Goal: Task Accomplishment & Management: Manage account settings

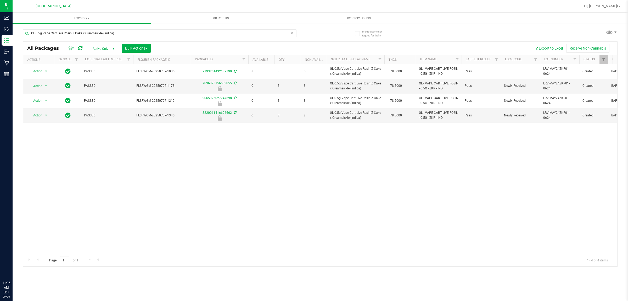
click at [67, 31] on input "GL 0.5g Vape Cart Live Rosin Z Cake x Creamsickle (Indica)" at bounding box center [160, 33] width 274 height 8
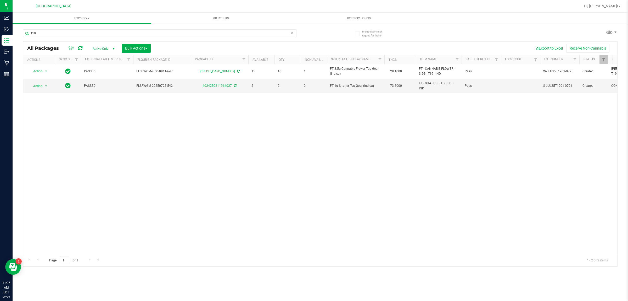
type input "t19"
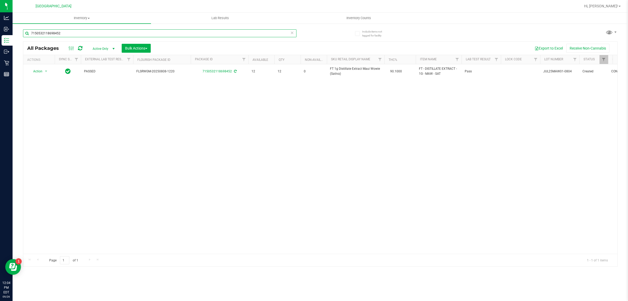
click at [28, 32] on input "7150532118698452" at bounding box center [160, 33] width 274 height 8
click at [83, 34] on input "3331504700938657" at bounding box center [160, 33] width 274 height 8
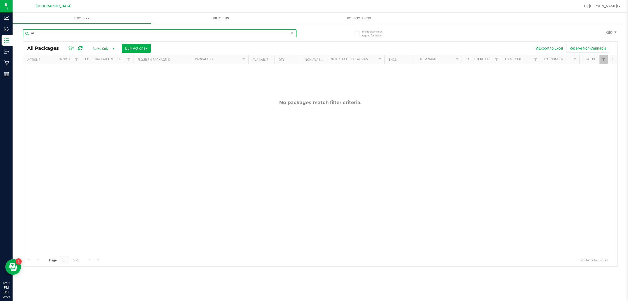
type input "arz"
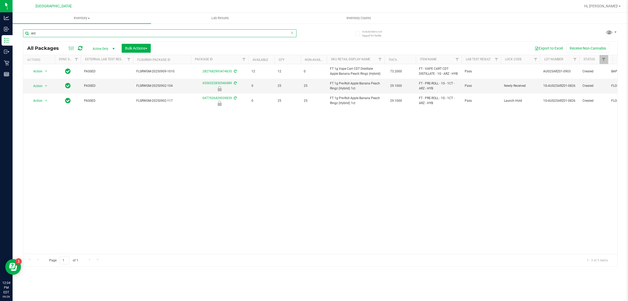
click at [86, 36] on input "arz" at bounding box center [160, 33] width 274 height 8
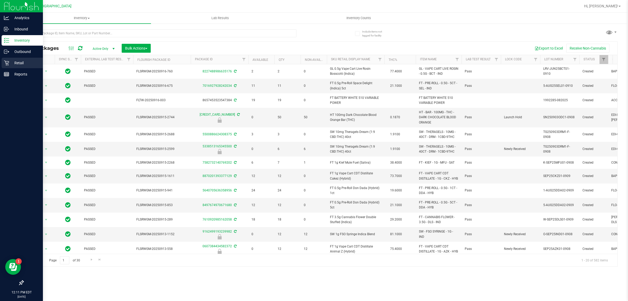
click at [10, 63] on p "Retail" at bounding box center [24, 63] width 31 height 6
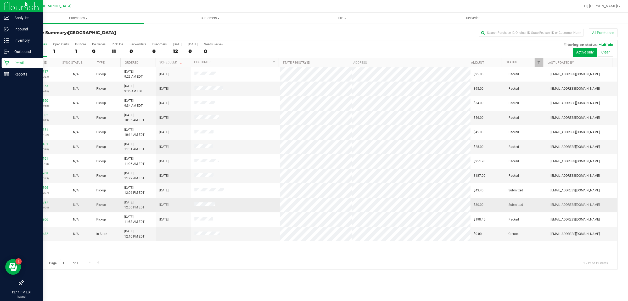
click at [47, 202] on link "12008397" at bounding box center [41, 202] width 15 height 4
click at [552, 235] on span "[EMAIL_ADDRESS][DOMAIN_NAME]" at bounding box center [575, 233] width 49 height 5
copy span "[EMAIL_ADDRESS][DOMAIN_NAME]"
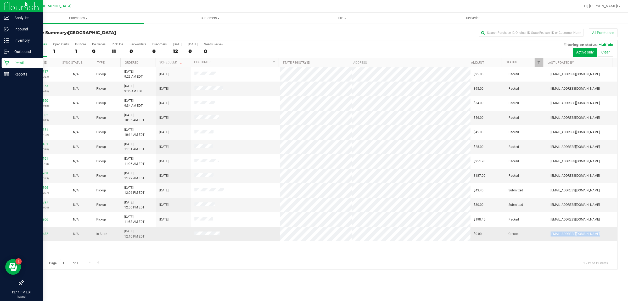
copy span "[EMAIL_ADDRESS][DOMAIN_NAME]"
click at [254, 262] on div "Page 1 of 1 1 - 12 of 12 items" at bounding box center [320, 262] width 594 height 13
click at [41, 233] on link "12008432" at bounding box center [41, 234] width 15 height 4
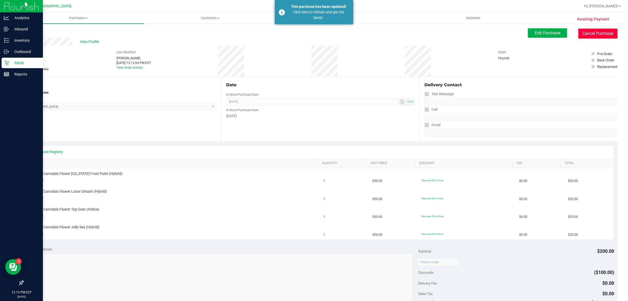
click at [599, 29] on button "Cancel Purchase" at bounding box center [598, 34] width 39 height 10
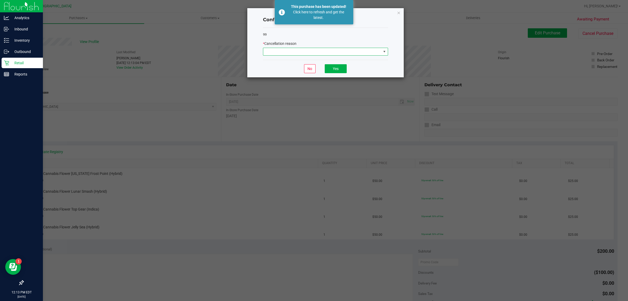
click at [374, 51] on span at bounding box center [322, 51] width 118 height 7
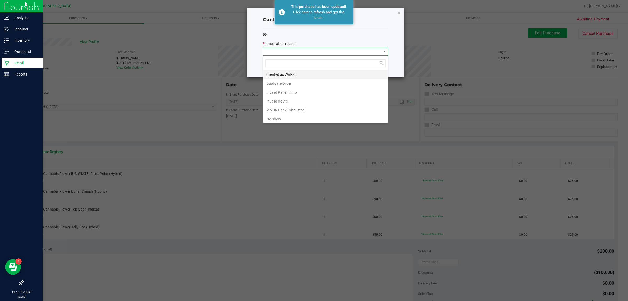
scroll to position [8, 125]
click at [325, 120] on li "No Show" at bounding box center [325, 118] width 125 height 9
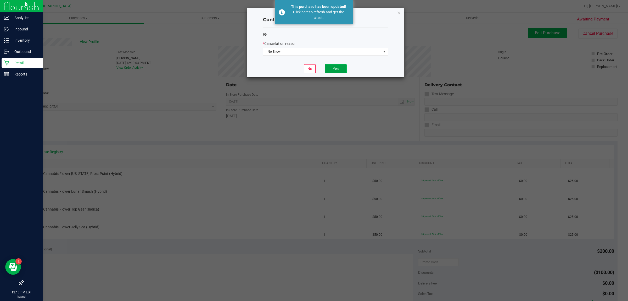
click at [339, 69] on button "Yes" at bounding box center [336, 68] width 22 height 9
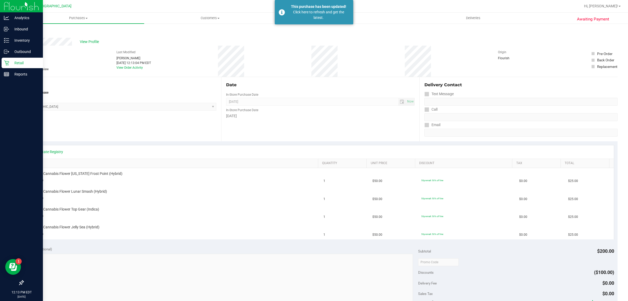
click at [8, 63] on icon at bounding box center [6, 62] width 5 height 5
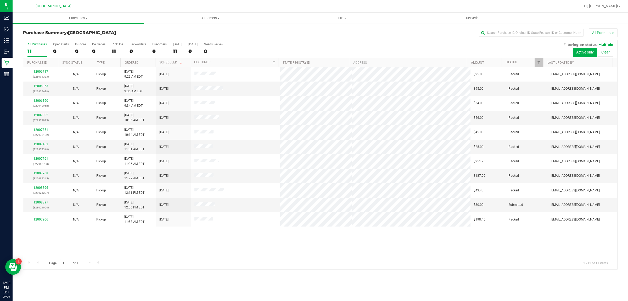
click at [151, 246] on div "12006717 (325994383) N/A Pickup [DATE] 9:29 AM EDT 9/26/2025 $25.00 Packed [EMA…" at bounding box center [320, 161] width 594 height 189
click at [151, 243] on div "12006717 (325994383) N/A Pickup [DATE] 9:29 AM EDT 9/26/2025 $25.00 Packed [EMA…" at bounding box center [320, 161] width 594 height 189
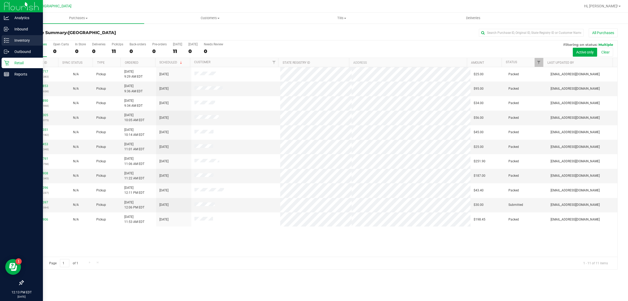
click at [12, 41] on p "Inventory" at bounding box center [24, 40] width 31 height 6
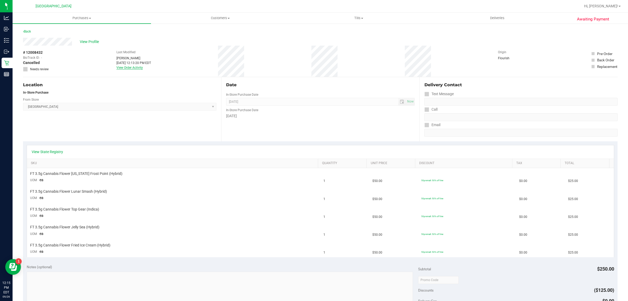
click at [120, 66] on link "View Order Activity" at bounding box center [130, 68] width 26 height 4
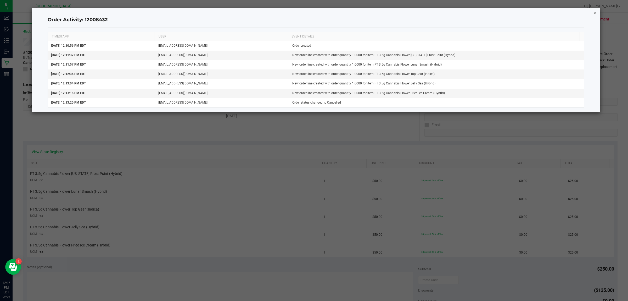
click at [596, 12] on icon "button" at bounding box center [596, 12] width 4 height 6
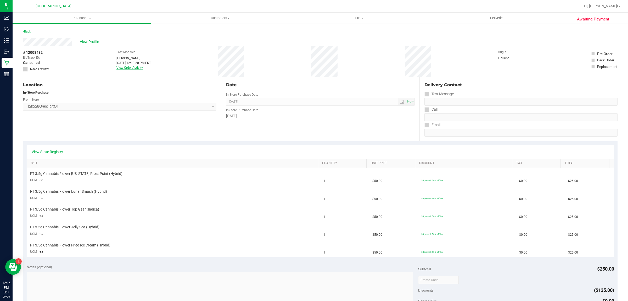
click at [126, 66] on link "View Order Activity" at bounding box center [130, 68] width 26 height 4
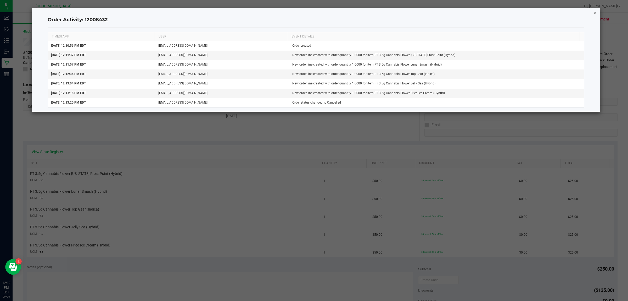
click at [595, 13] on icon "button" at bounding box center [596, 12] width 4 height 6
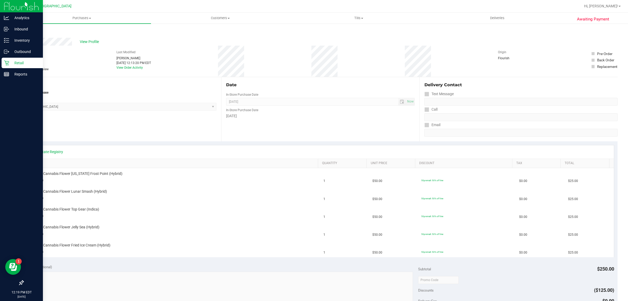
click at [9, 61] on p "Retail" at bounding box center [24, 63] width 31 height 6
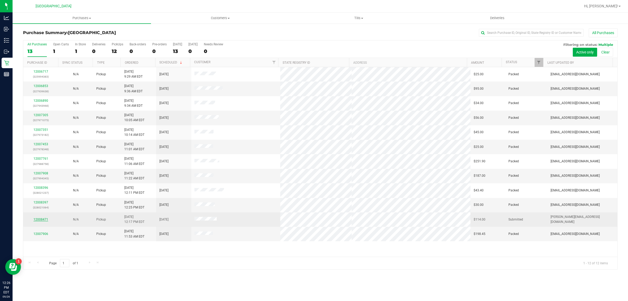
click at [45, 221] on link "12008471" at bounding box center [41, 219] width 15 height 4
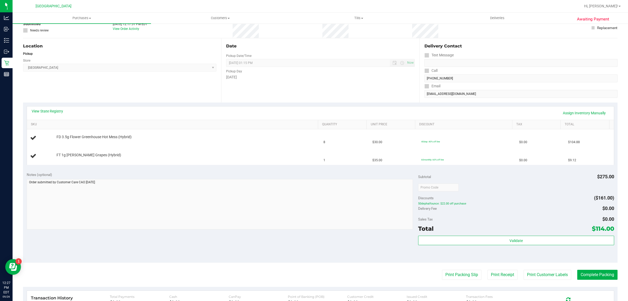
scroll to position [65, 0]
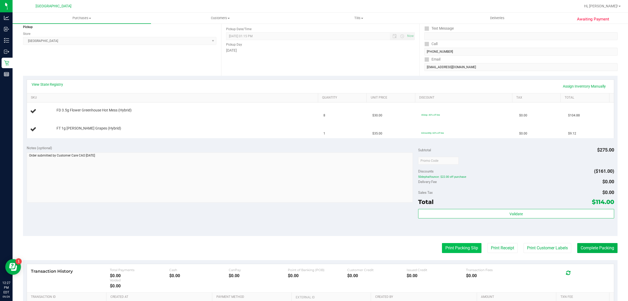
click at [465, 247] on button "Print Packing Slip" at bounding box center [462, 248] width 40 height 10
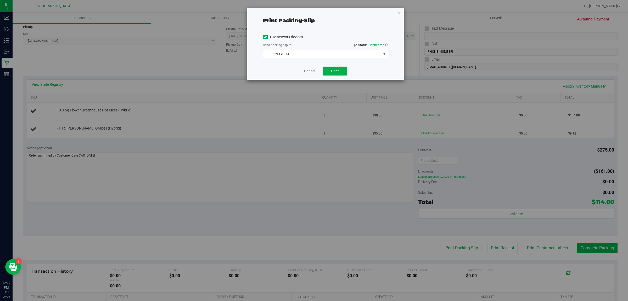
click at [316, 71] on div "Cancel Print" at bounding box center [325, 71] width 125 height 18
click at [329, 70] on button "Print" at bounding box center [335, 71] width 24 height 9
click at [312, 74] on link "Cancel" at bounding box center [309, 70] width 11 height 5
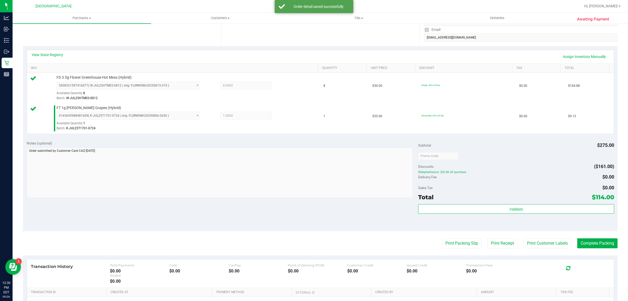
scroll to position [131, 0]
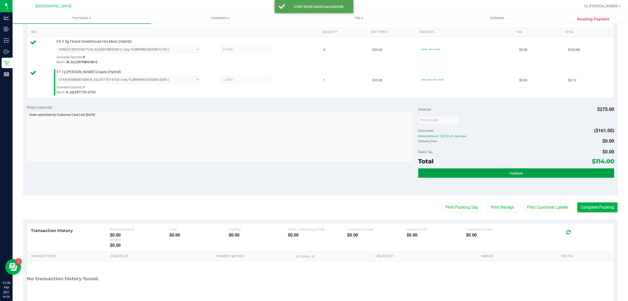
click at [443, 171] on button "Validate" at bounding box center [516, 172] width 196 height 9
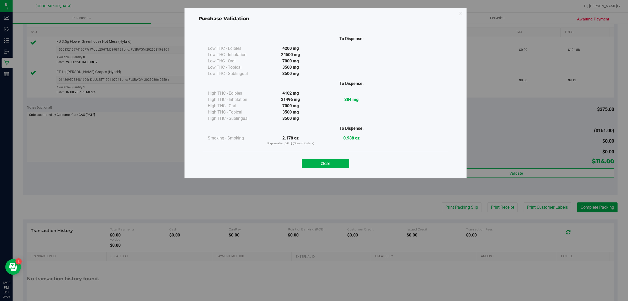
click at [329, 162] on button "Close" at bounding box center [326, 162] width 48 height 9
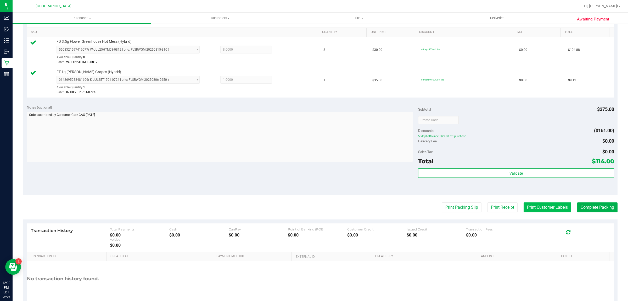
click at [528, 204] on button "Print Customer Labels" at bounding box center [548, 207] width 48 height 10
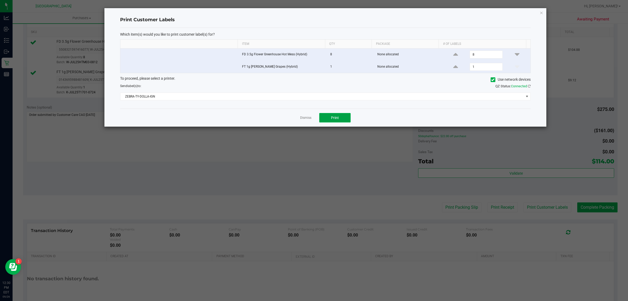
click at [336, 117] on span "Print" at bounding box center [335, 117] width 8 height 4
click at [309, 118] on link "Dismiss" at bounding box center [305, 117] width 11 height 4
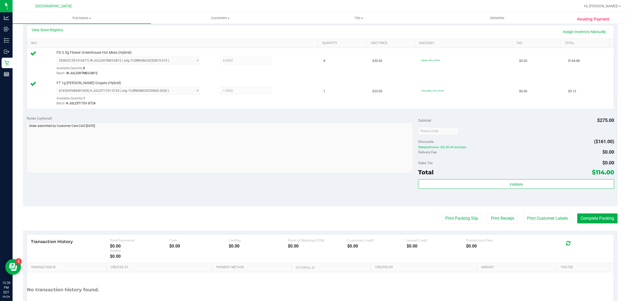
scroll to position [59, 0]
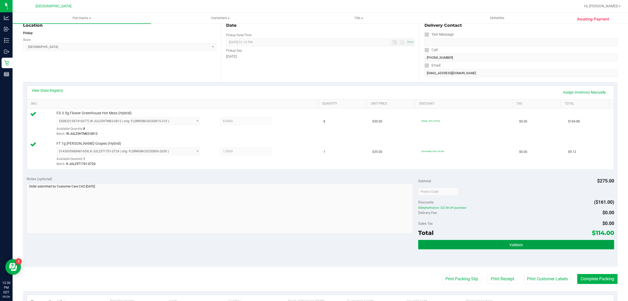
click at [464, 241] on button "Validate" at bounding box center [516, 244] width 196 height 9
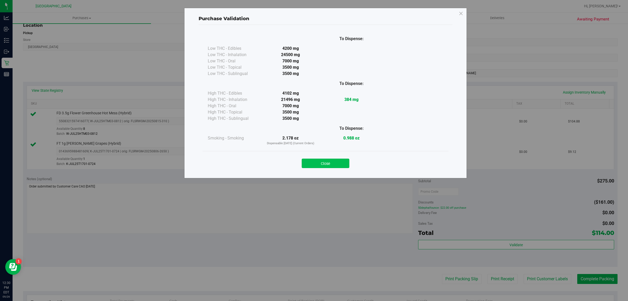
click at [341, 165] on button "Close" at bounding box center [326, 162] width 48 height 9
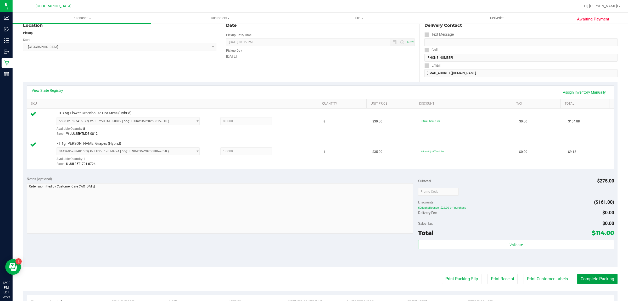
drag, startPoint x: 592, startPoint y: 278, endPoint x: 589, endPoint y: 270, distance: 8.3
click at [589, 270] on purchase-details "Back Edit Purchase Cancel Purchase View Profile # 12008471 BioTrack ID: - Submi…" at bounding box center [320, 179] width 595 height 420
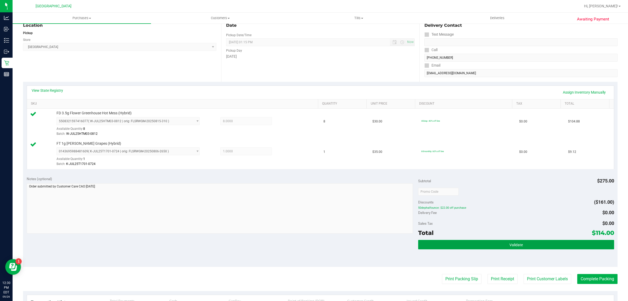
drag, startPoint x: 553, startPoint y: 241, endPoint x: 523, endPoint y: 240, distance: 30.4
click at [553, 241] on button "Validate" at bounding box center [516, 244] width 196 height 9
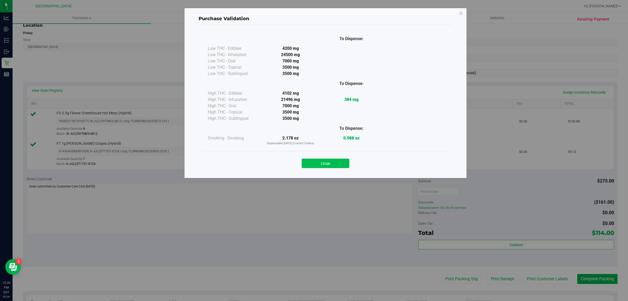
click at [338, 167] on button "Close" at bounding box center [326, 162] width 48 height 9
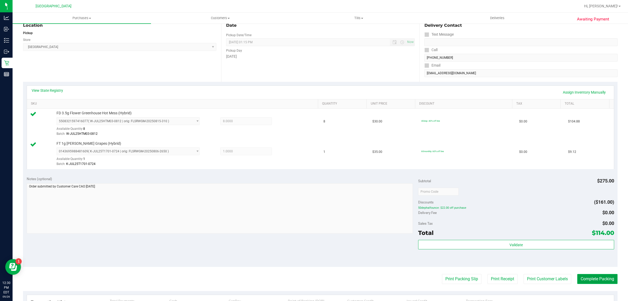
click at [583, 274] on button "Complete Packing" at bounding box center [598, 279] width 40 height 10
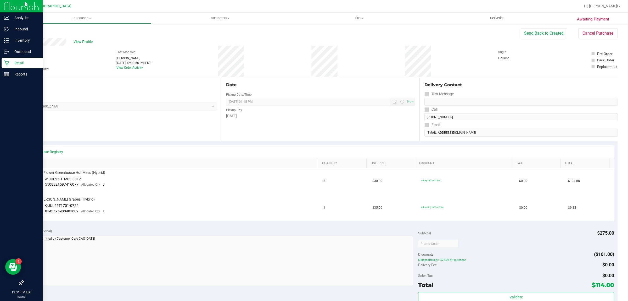
click at [24, 62] on p "Retail" at bounding box center [24, 63] width 31 height 6
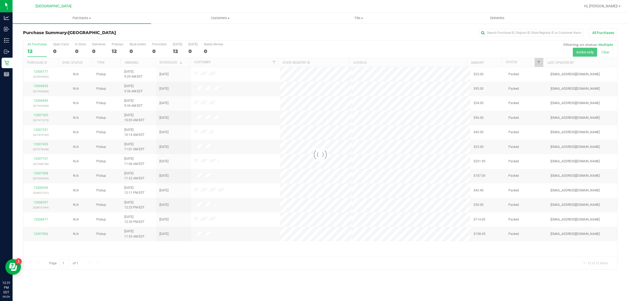
click at [535, 61] on div at bounding box center [320, 154] width 594 height 229
click at [537, 63] on span "Filter" at bounding box center [539, 62] width 4 height 4
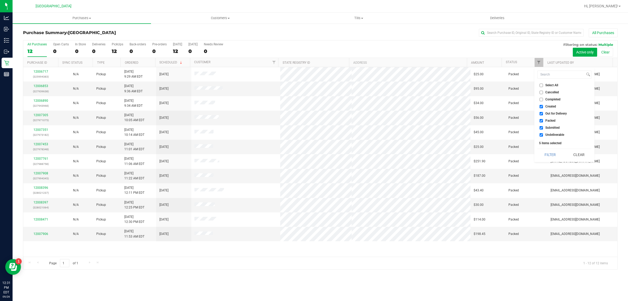
click at [541, 100] on input "Completed" at bounding box center [541, 99] width 3 height 3
checkbox input "true"
click at [551, 156] on button "Filter" at bounding box center [550, 155] width 25 height 12
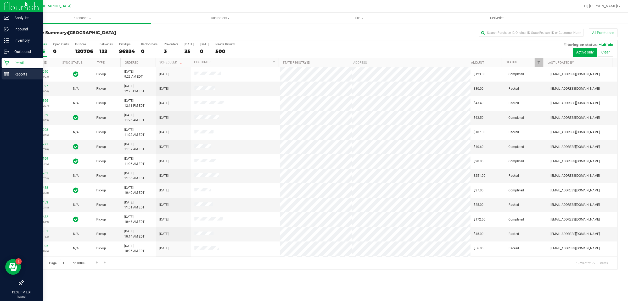
click at [9, 74] on p "Reports" at bounding box center [24, 74] width 31 height 6
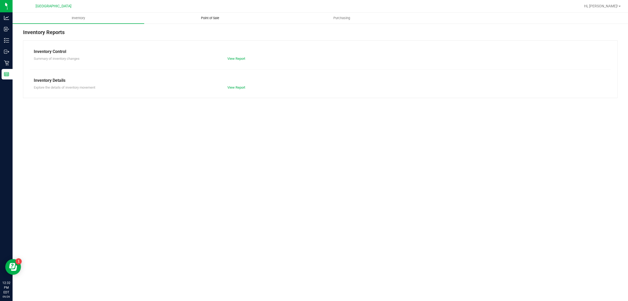
click at [203, 21] on uib-tab-heading "Point of Sale" at bounding box center [210, 18] width 131 height 10
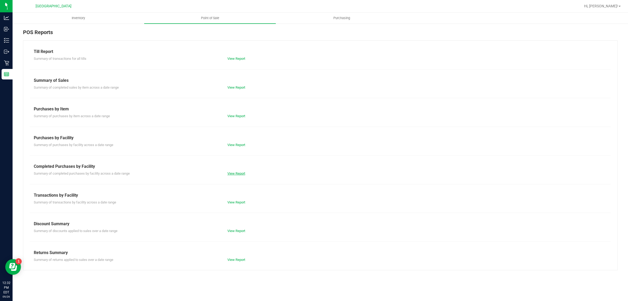
click at [231, 174] on link "View Report" at bounding box center [237, 173] width 18 height 4
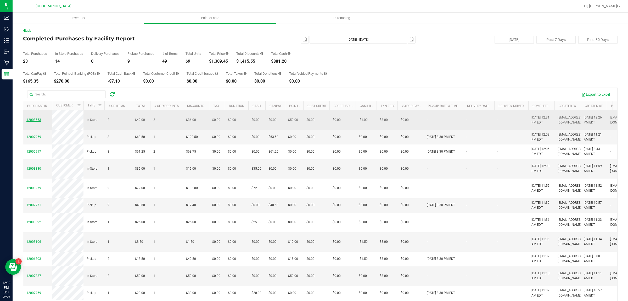
click at [31, 121] on span "12008563" at bounding box center [33, 120] width 15 height 4
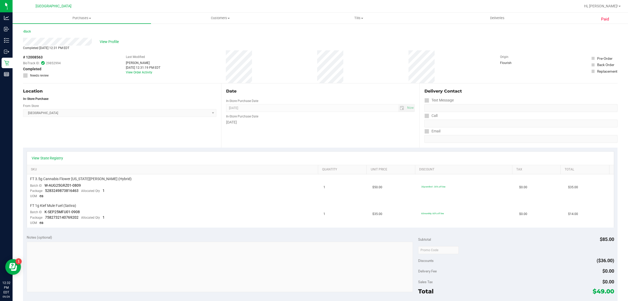
click at [104, 154] on div "View State Registry" at bounding box center [320, 157] width 587 height 13
click at [84, 178] on span "FT 3.5g Cannabis Flower [US_STATE][PERSON_NAME] (Hybrid)" at bounding box center [81, 178] width 102 height 5
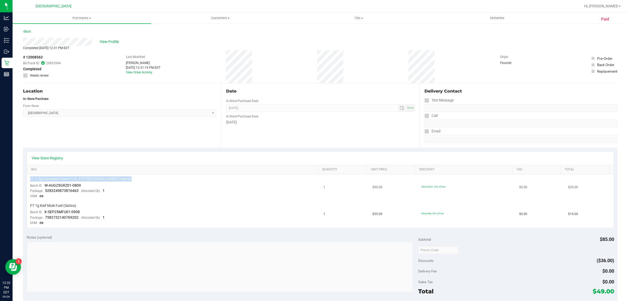
copy div "FT 3.5g Cannabis Flower [US_STATE][PERSON_NAME] (Hybrid)"
click at [95, 139] on div "Location In-Store Purchase From Store [GEOGRAPHIC_DATA] WC Select Store [PERSON…" at bounding box center [122, 115] width 198 height 64
click at [104, 176] on span "FT 3.5g Cannabis Flower [US_STATE][PERSON_NAME] (Hybrid)" at bounding box center [81, 178] width 102 height 5
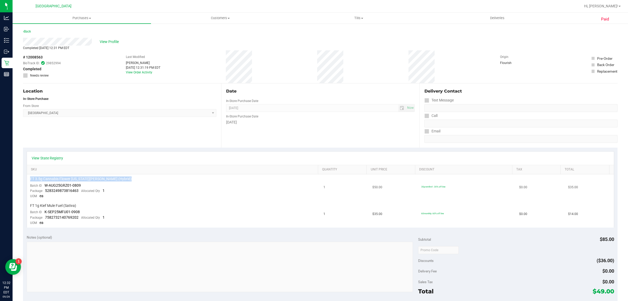
copy div "FT 3.5g Cannabis Flower [US_STATE][PERSON_NAME] (Hybrid)"
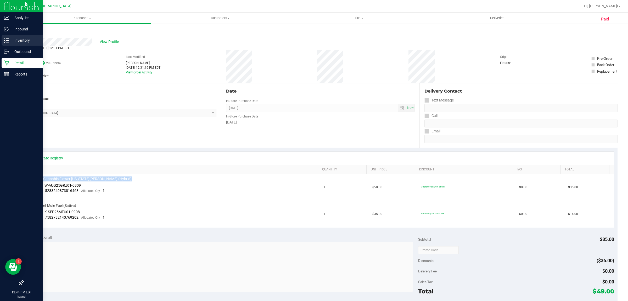
click at [15, 37] on p "Inventory" at bounding box center [24, 40] width 31 height 6
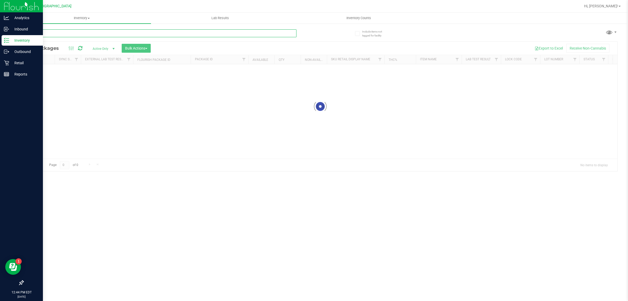
click at [58, 32] on input "text" at bounding box center [160, 33] width 274 height 8
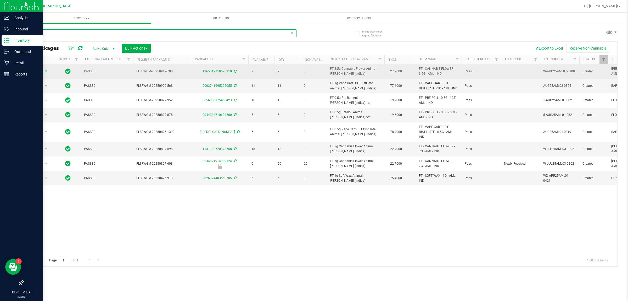
type input "aml"
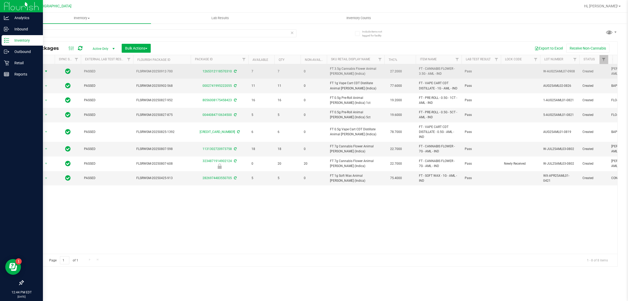
click at [45, 69] on span "select" at bounding box center [46, 71] width 4 height 4
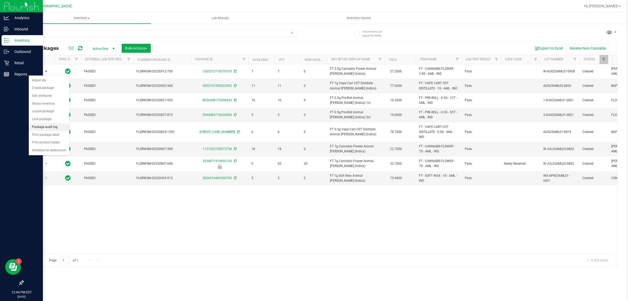
click at [51, 126] on li "Package audit log" at bounding box center [49, 127] width 41 height 8
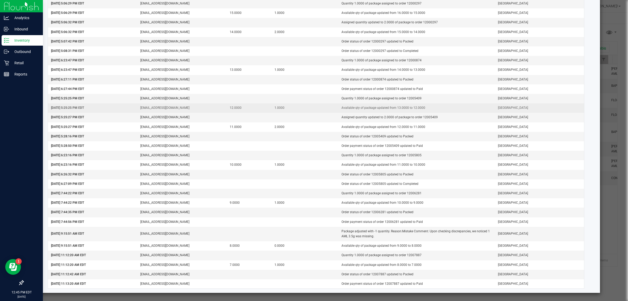
scroll to position [173, 0]
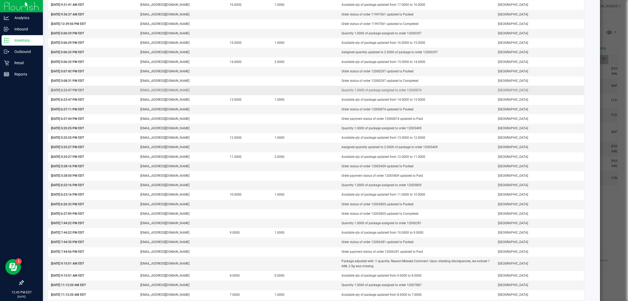
drag, startPoint x: 406, startPoint y: 106, endPoint x: 353, endPoint y: 95, distance: 54.0
click at [353, 95] on td "Quantity 1.0000 of package assigned to order 12000874" at bounding box center [417, 90] width 157 height 9
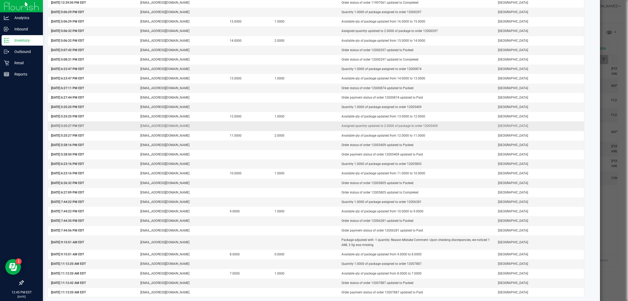
scroll to position [206, 0]
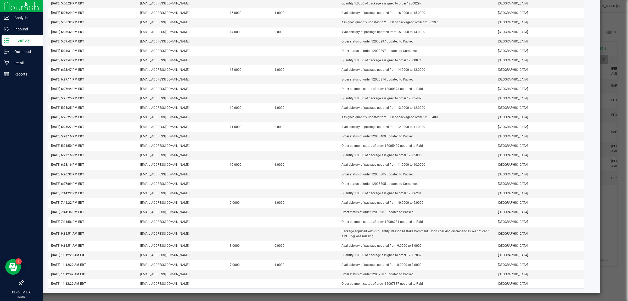
click at [23, 189] on ngb-modal-window "Package Audit Log: FT - CANNABIS FLOWER - 3.5G - AML - IND (1265312118570310) T…" at bounding box center [316, 150] width 632 height 301
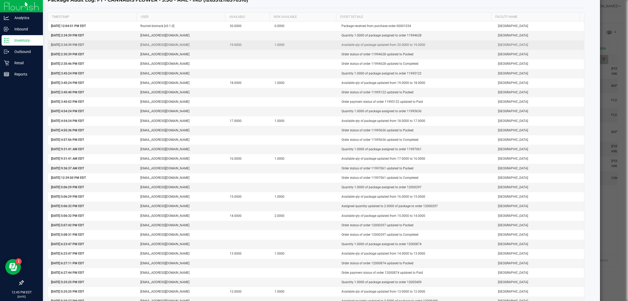
scroll to position [0, 0]
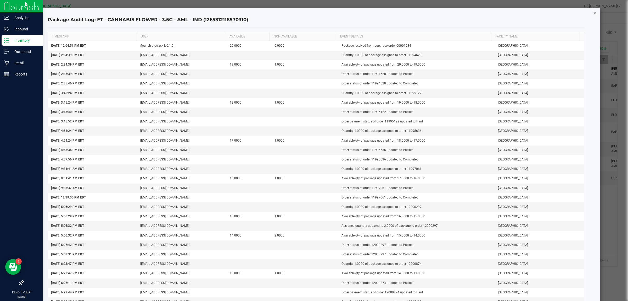
click at [594, 13] on icon "button" at bounding box center [596, 12] width 4 height 6
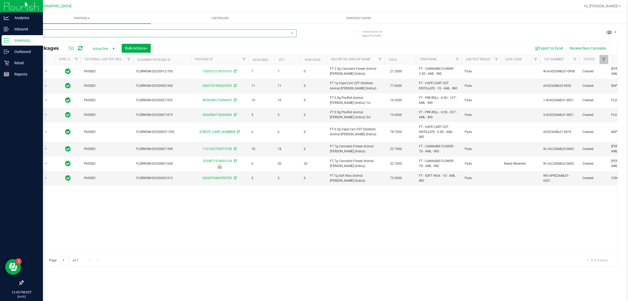
click at [194, 31] on input "aml" at bounding box center [160, 33] width 274 height 8
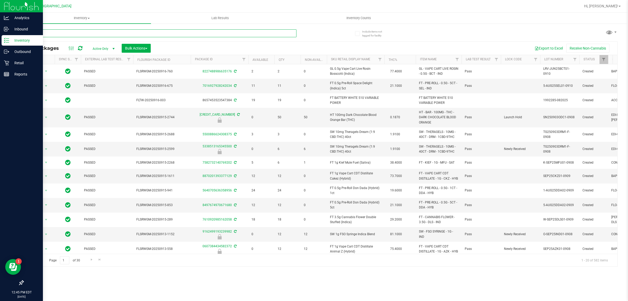
type input "arz"
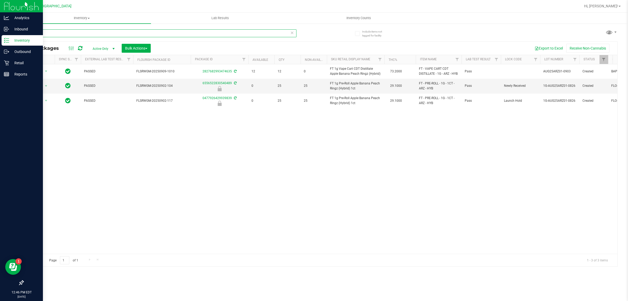
click at [212, 35] on input "arz" at bounding box center [160, 33] width 274 height 8
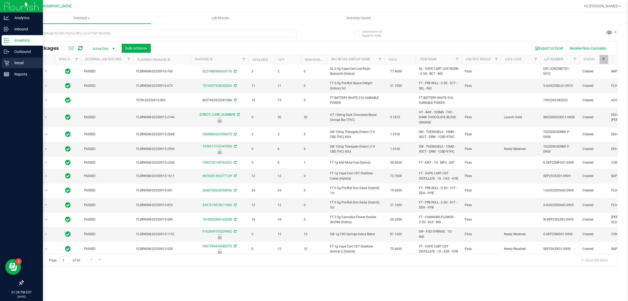
click at [8, 64] on icon at bounding box center [6, 62] width 5 height 5
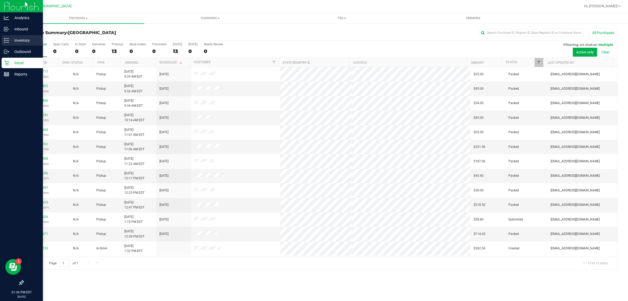
click at [10, 37] on p "Inventory" at bounding box center [24, 40] width 31 height 6
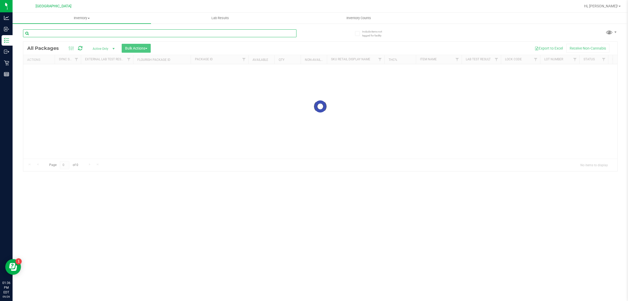
click at [118, 36] on input "text" at bounding box center [160, 33] width 274 height 8
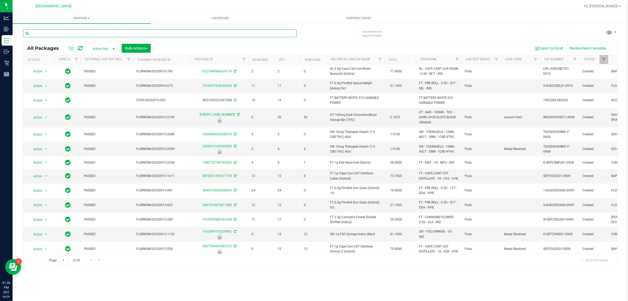
click at [120, 34] on input "text" at bounding box center [160, 33] width 274 height 8
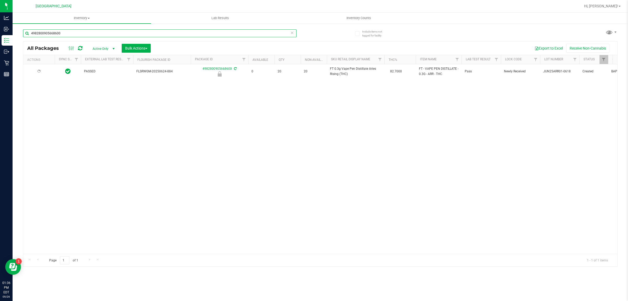
type input "4982800905668600"
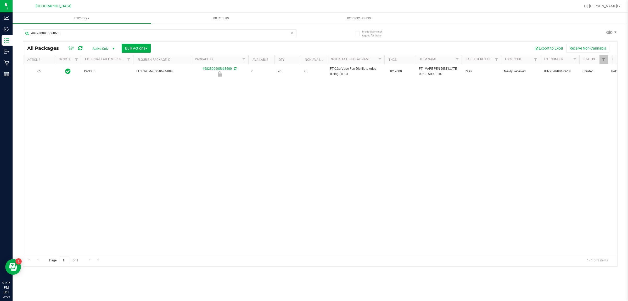
click at [34, 70] on div at bounding box center [38, 71] width 25 height 5
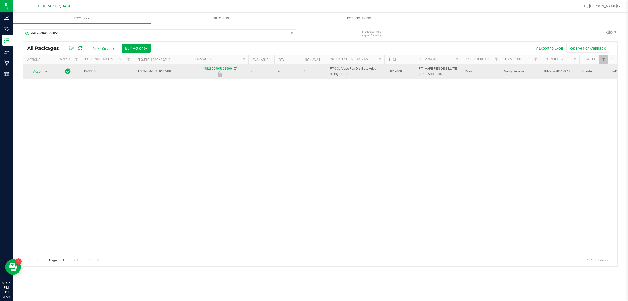
click at [37, 71] on span "Action" at bounding box center [36, 71] width 14 height 7
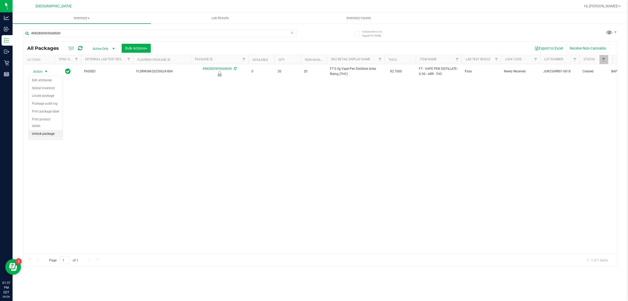
click at [57, 130] on li "Unlock package" at bounding box center [46, 134] width 34 height 8
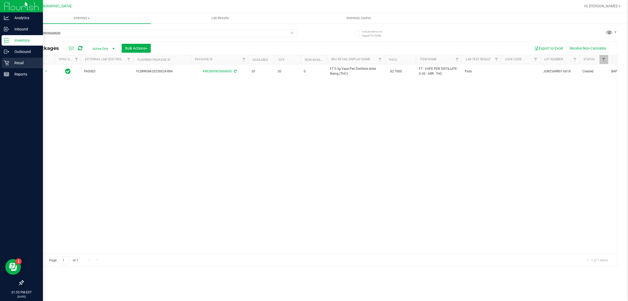
click at [10, 61] on p "Retail" at bounding box center [24, 63] width 31 height 6
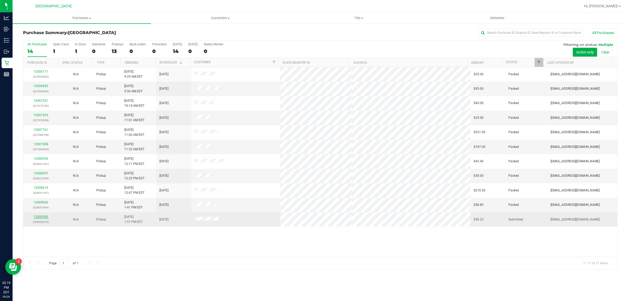
click at [43, 217] on link "12009305" at bounding box center [41, 217] width 15 height 4
click at [44, 217] on link "12009305" at bounding box center [41, 217] width 15 height 4
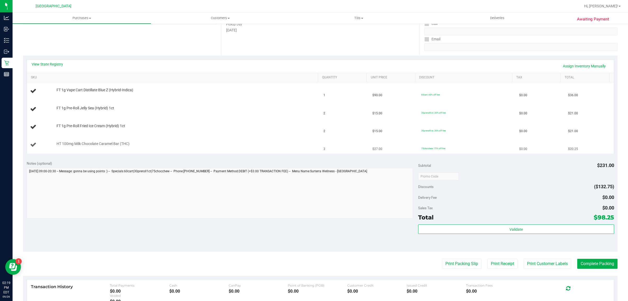
scroll to position [168, 0]
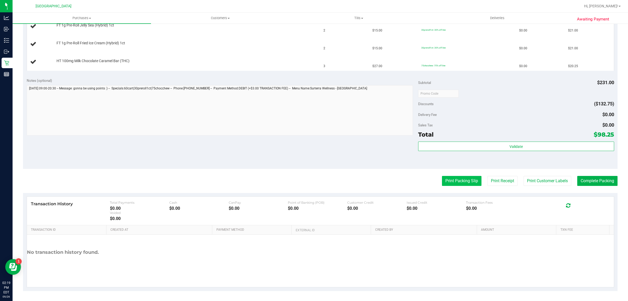
click at [449, 183] on button "Print Packing Slip" at bounding box center [462, 181] width 40 height 10
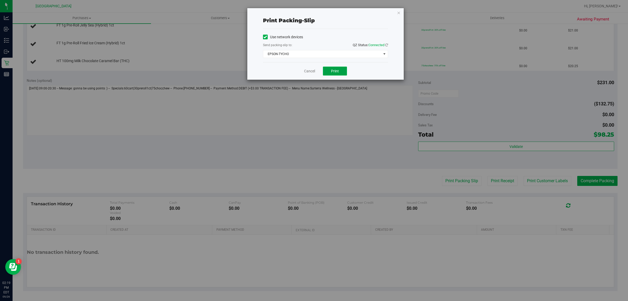
click at [342, 71] on button "Print" at bounding box center [335, 71] width 24 height 9
click at [308, 70] on link "Cancel" at bounding box center [309, 70] width 11 height 5
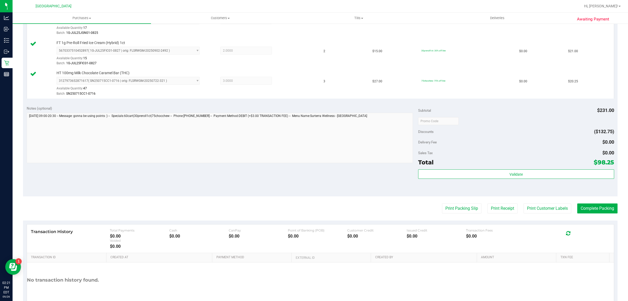
scroll to position [219, 0]
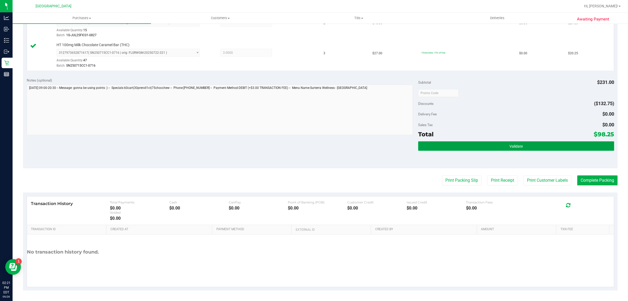
click at [444, 147] on button "Validate" at bounding box center [516, 145] width 196 height 9
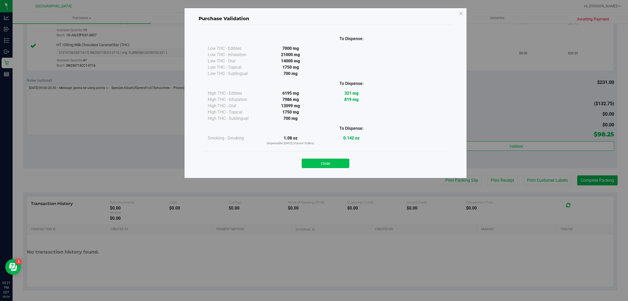
click at [337, 160] on button "Close" at bounding box center [326, 162] width 48 height 9
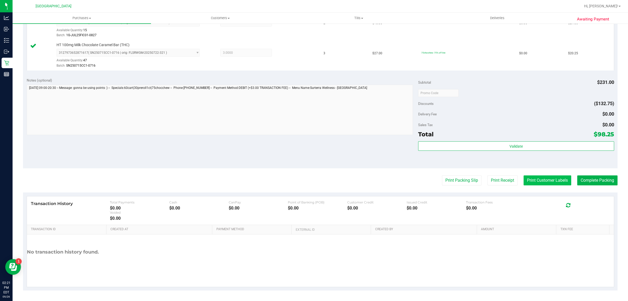
click at [531, 181] on button "Print Customer Labels" at bounding box center [548, 180] width 48 height 10
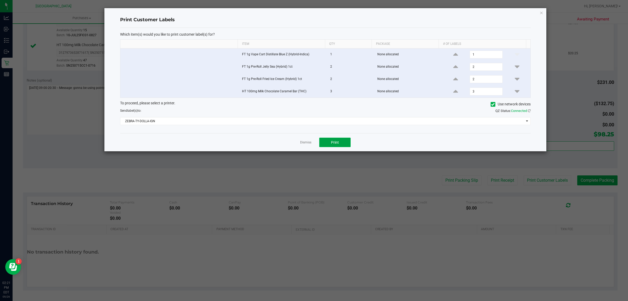
click at [329, 140] on button "Print" at bounding box center [334, 141] width 31 height 9
click at [305, 144] on link "Dismiss" at bounding box center [305, 142] width 11 height 4
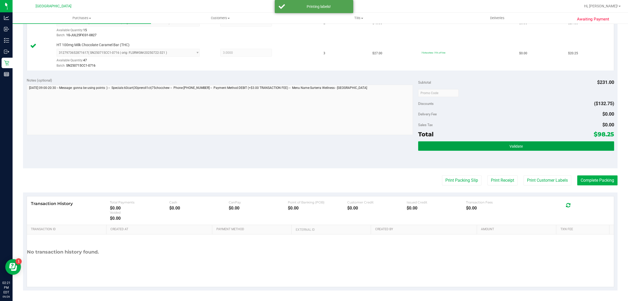
click at [502, 144] on button "Validate" at bounding box center [516, 145] width 196 height 9
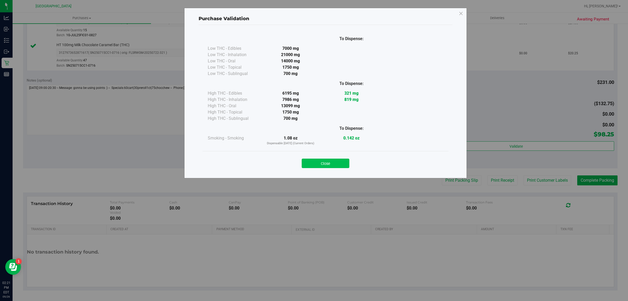
click at [331, 160] on button "Close" at bounding box center [326, 162] width 48 height 9
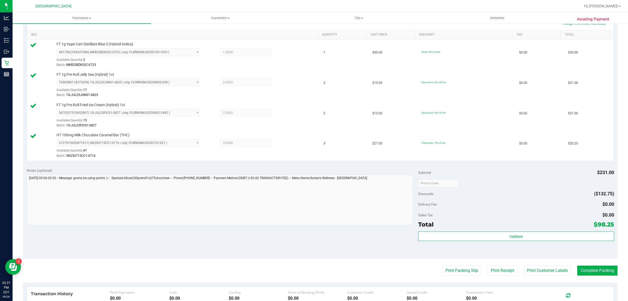
scroll to position [131, 0]
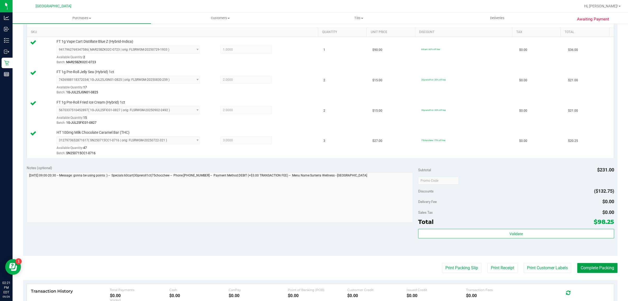
click at [590, 268] on button "Complete Packing" at bounding box center [598, 268] width 40 height 10
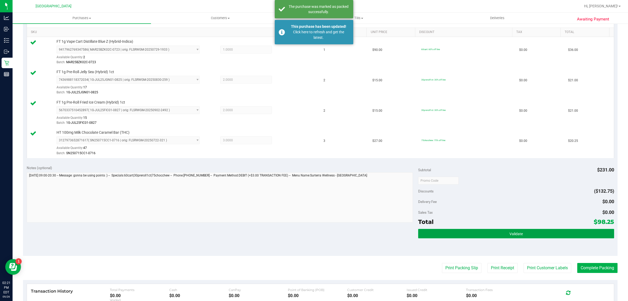
click at [487, 234] on button "Validate" at bounding box center [516, 233] width 196 height 9
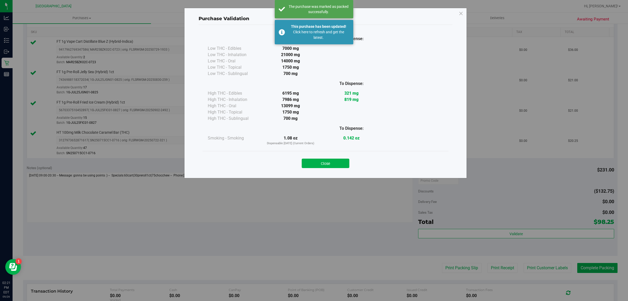
click at [334, 161] on button "Close" at bounding box center [326, 162] width 48 height 9
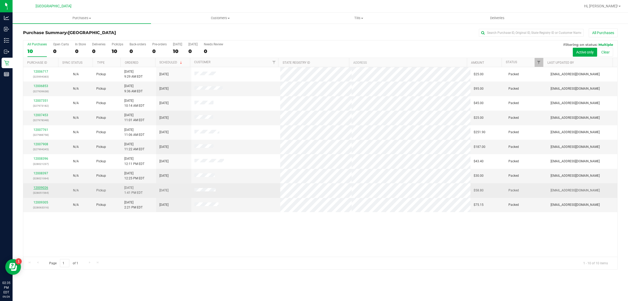
click at [45, 189] on link "12009026" at bounding box center [41, 188] width 15 height 4
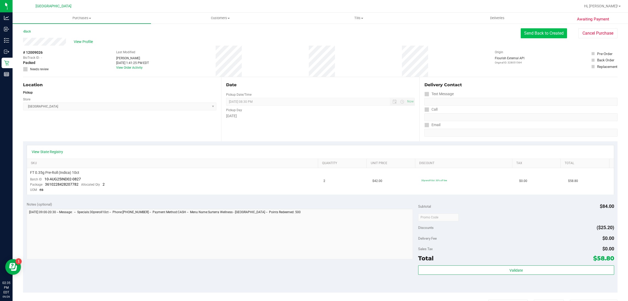
click at [542, 28] on button "Send Back to Created" at bounding box center [544, 33] width 46 height 10
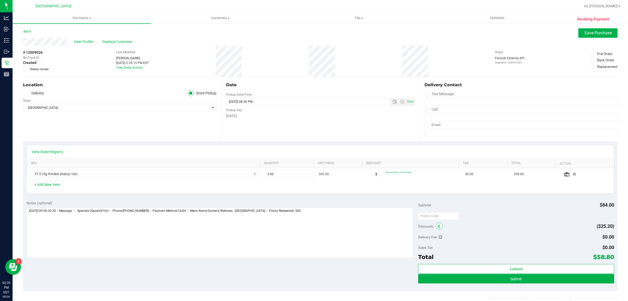
click at [438, 226] on icon at bounding box center [439, 226] width 2 height 4
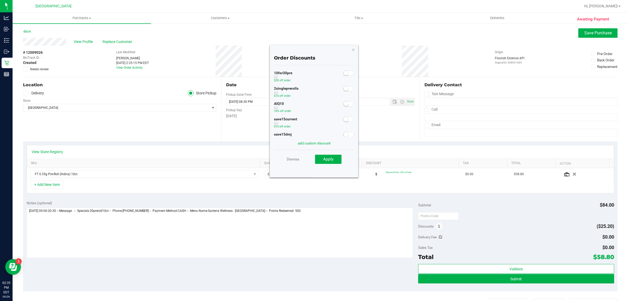
click at [344, 104] on small at bounding box center [346, 103] width 5 height 5
click at [334, 156] on button "Apply" at bounding box center [328, 158] width 26 height 9
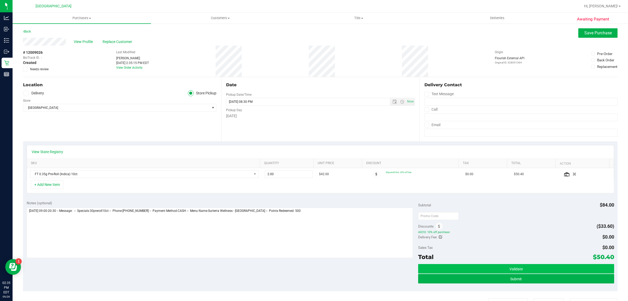
scroll to position [123, 0]
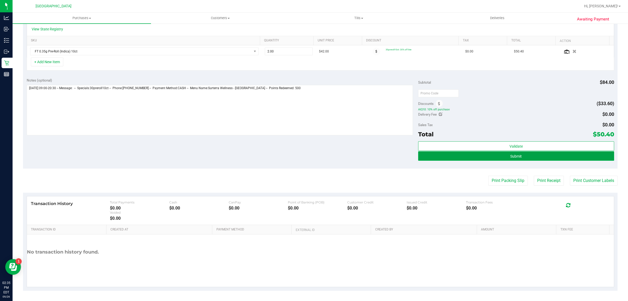
click at [490, 154] on button "Submit" at bounding box center [516, 155] width 196 height 9
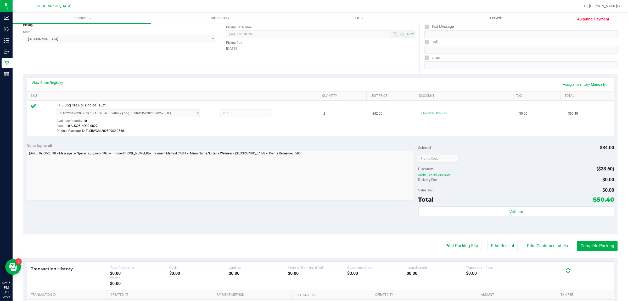
scroll to position [131, 0]
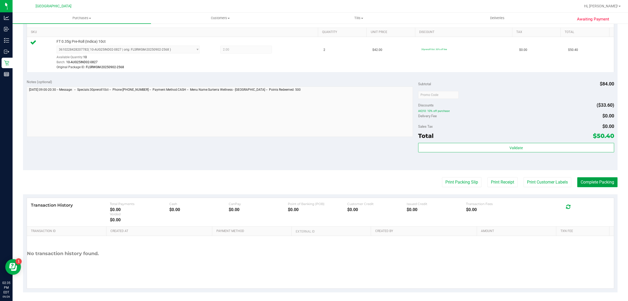
click at [581, 177] on button "Complete Packing" at bounding box center [598, 182] width 40 height 10
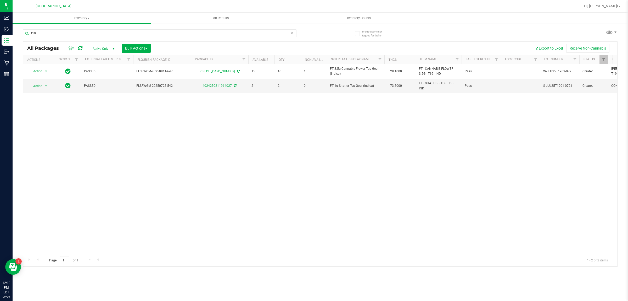
click at [92, 34] on input "t19" at bounding box center [160, 33] width 274 height 8
click at [92, 34] on input "text" at bounding box center [160, 33] width 274 height 8
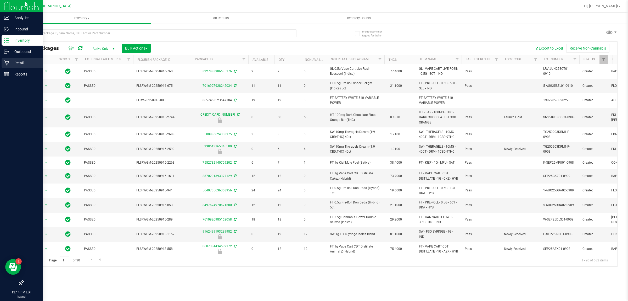
click at [13, 64] on p "Retail" at bounding box center [24, 63] width 31 height 6
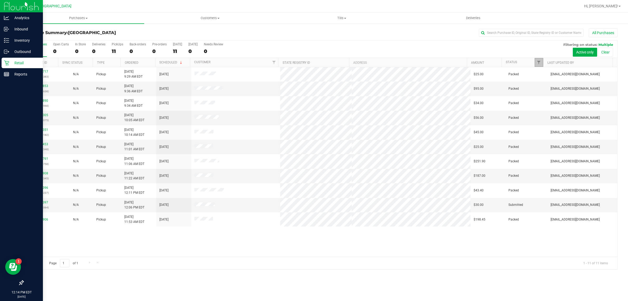
click at [538, 59] on link "Filter" at bounding box center [539, 62] width 9 height 9
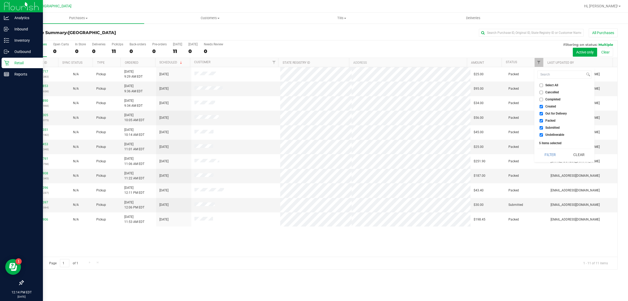
click at [541, 92] on input "Cancelled" at bounding box center [541, 92] width 3 height 3
checkbox input "true"
click at [554, 156] on button "Filter" at bounding box center [550, 155] width 25 height 12
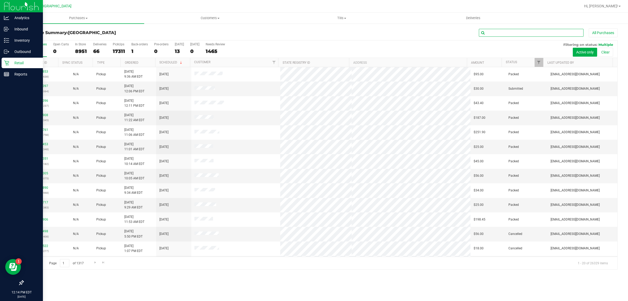
click at [519, 32] on input "text" at bounding box center [531, 33] width 105 height 8
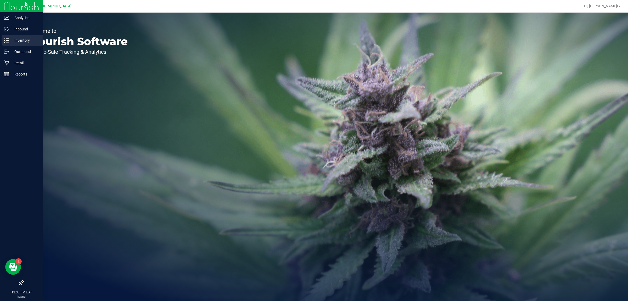
click at [16, 40] on p "Inventory" at bounding box center [24, 40] width 31 height 6
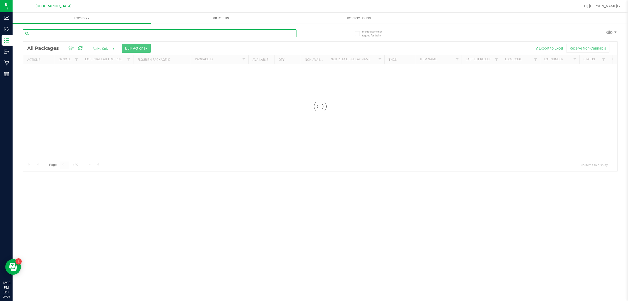
click at [82, 31] on input "text" at bounding box center [160, 33] width 274 height 8
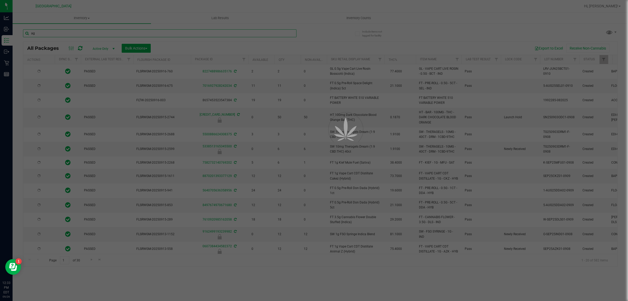
type input "ago"
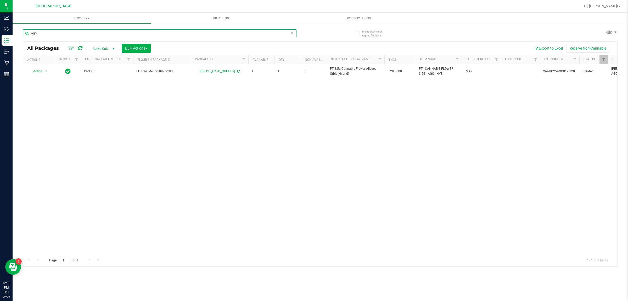
click at [88, 35] on input "ago" at bounding box center [160, 33] width 274 height 8
click at [88, 34] on input "text" at bounding box center [160, 33] width 274 height 8
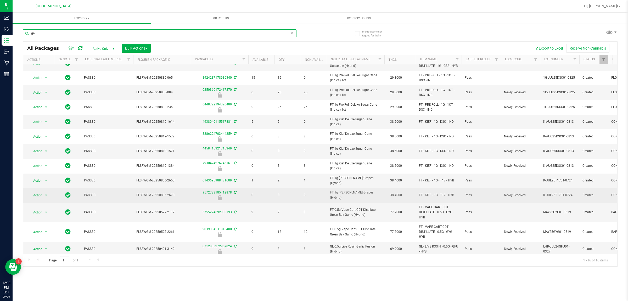
scroll to position [58, 0]
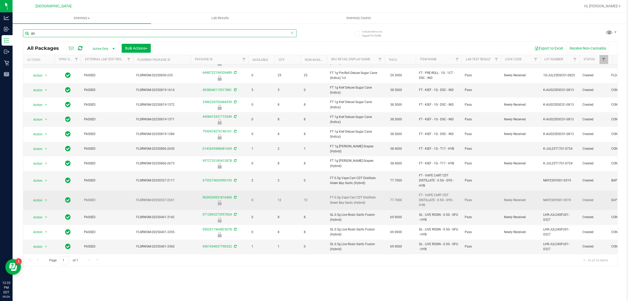
type input "g"
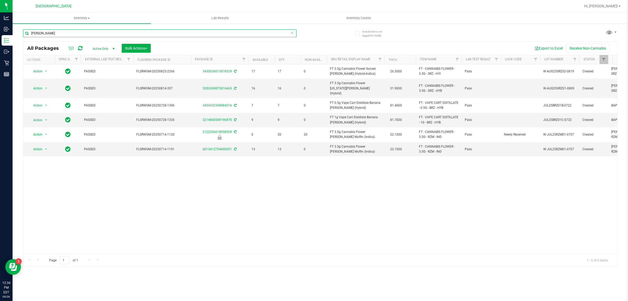
type input "runtz"
